Goal: Transaction & Acquisition: Purchase product/service

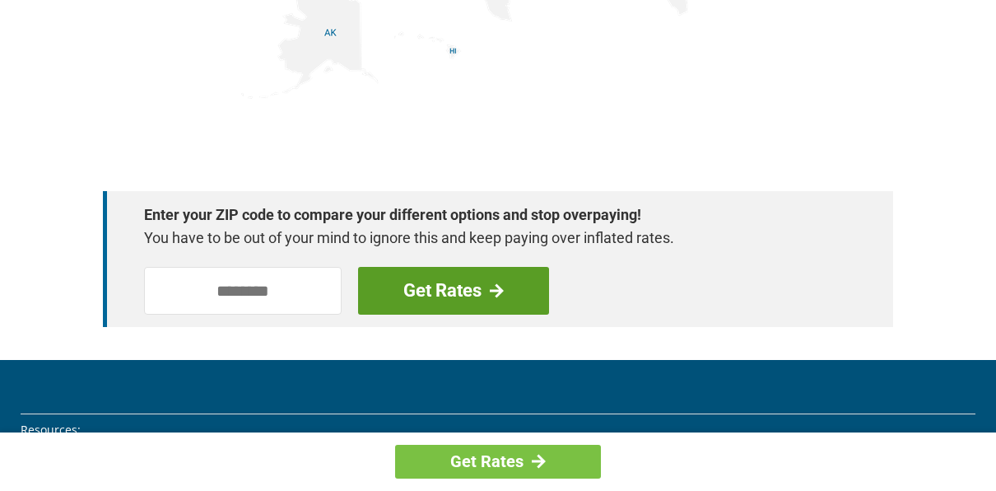
scroll to position [2306, 0]
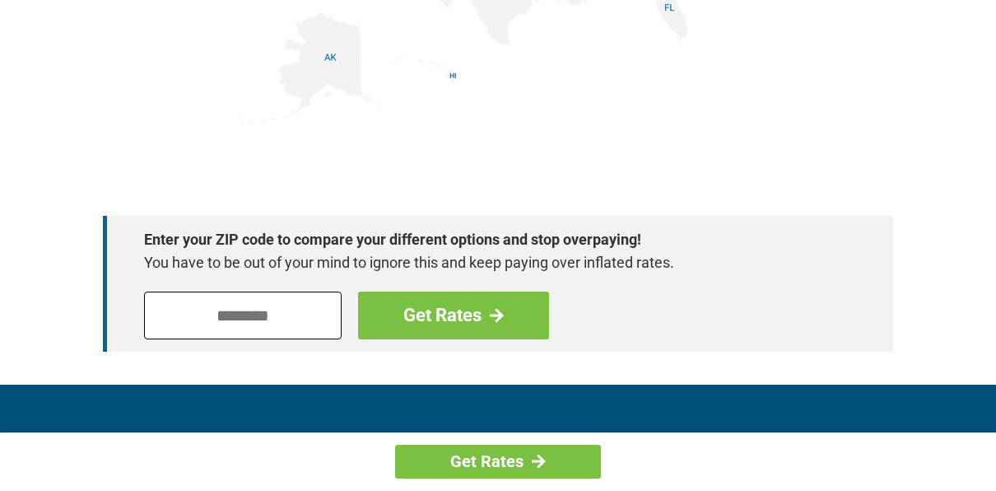
click at [205, 315] on input "tel" at bounding box center [243, 316] width 198 height 48
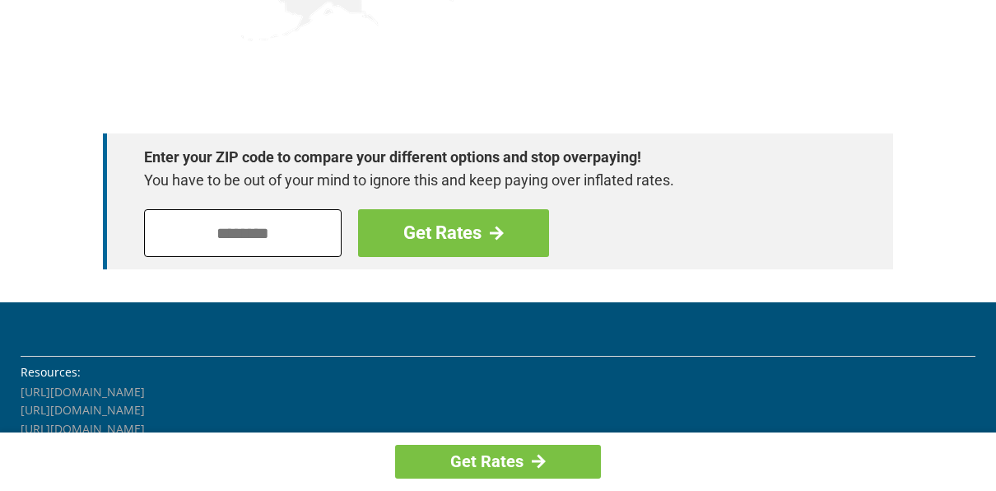
click at [161, 231] on input "tel" at bounding box center [243, 233] width 198 height 48
type input "*****"
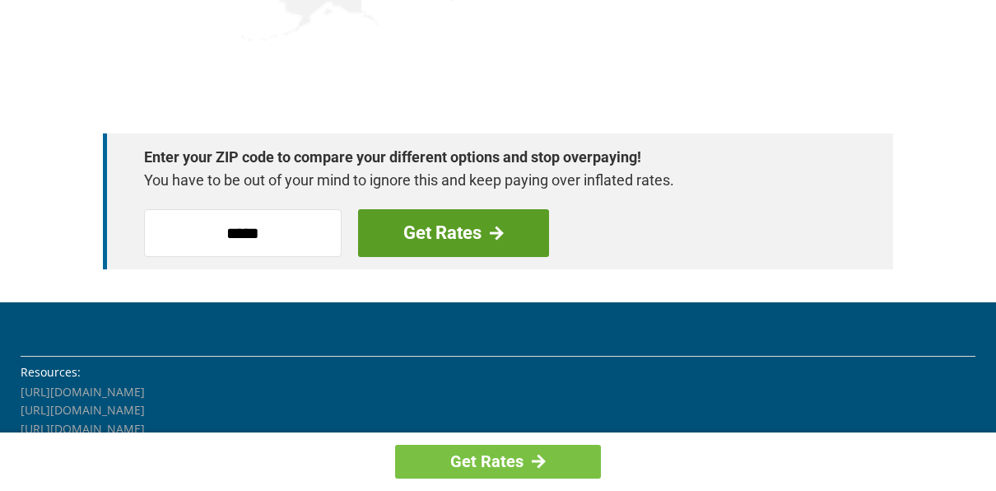
click at [459, 252] on link "Get Rates" at bounding box center [453, 233] width 191 height 48
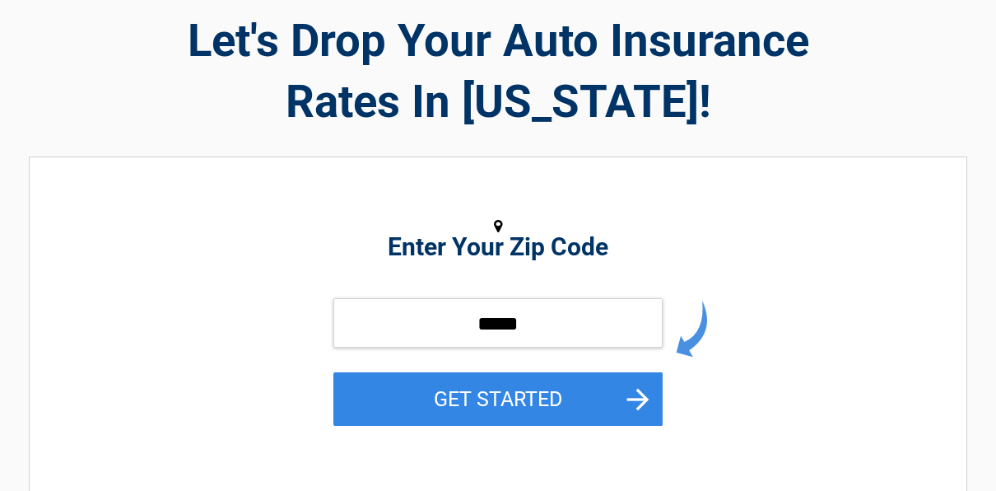
scroll to position [82, 0]
